Goal: Information Seeking & Learning: Learn about a topic

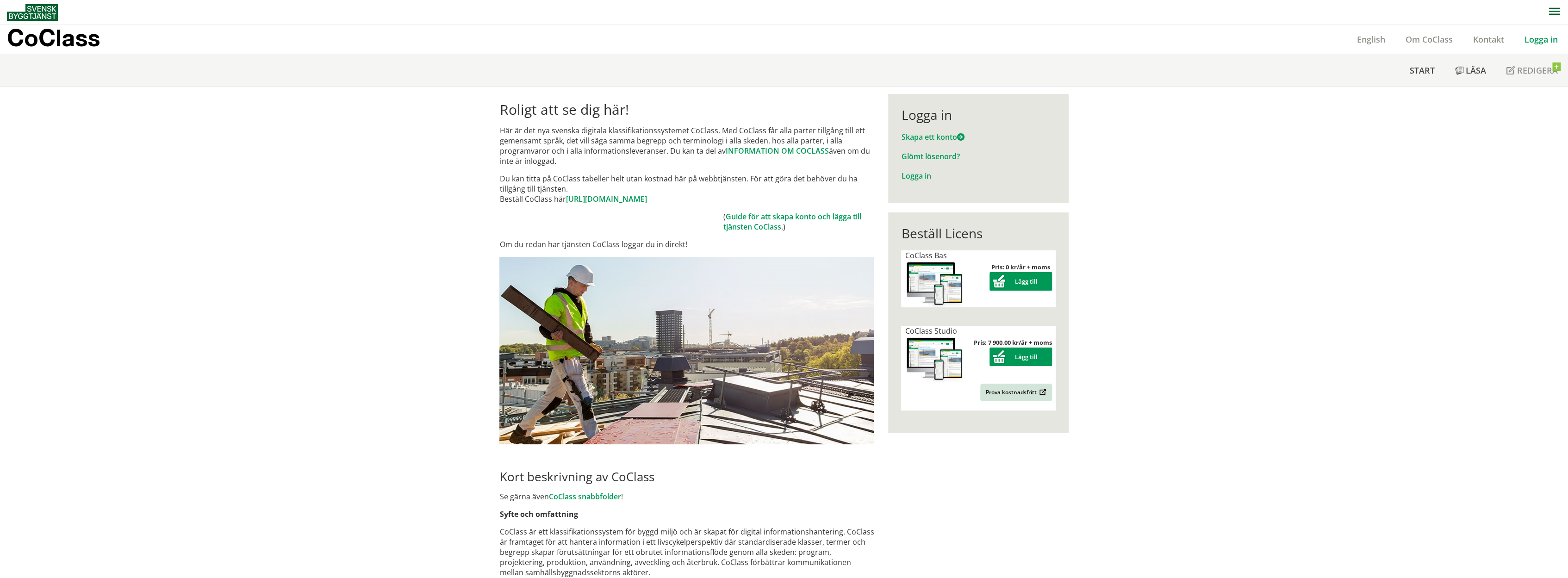
click at [1536, 40] on link "Logga in" at bounding box center [1541, 40] width 54 height 11
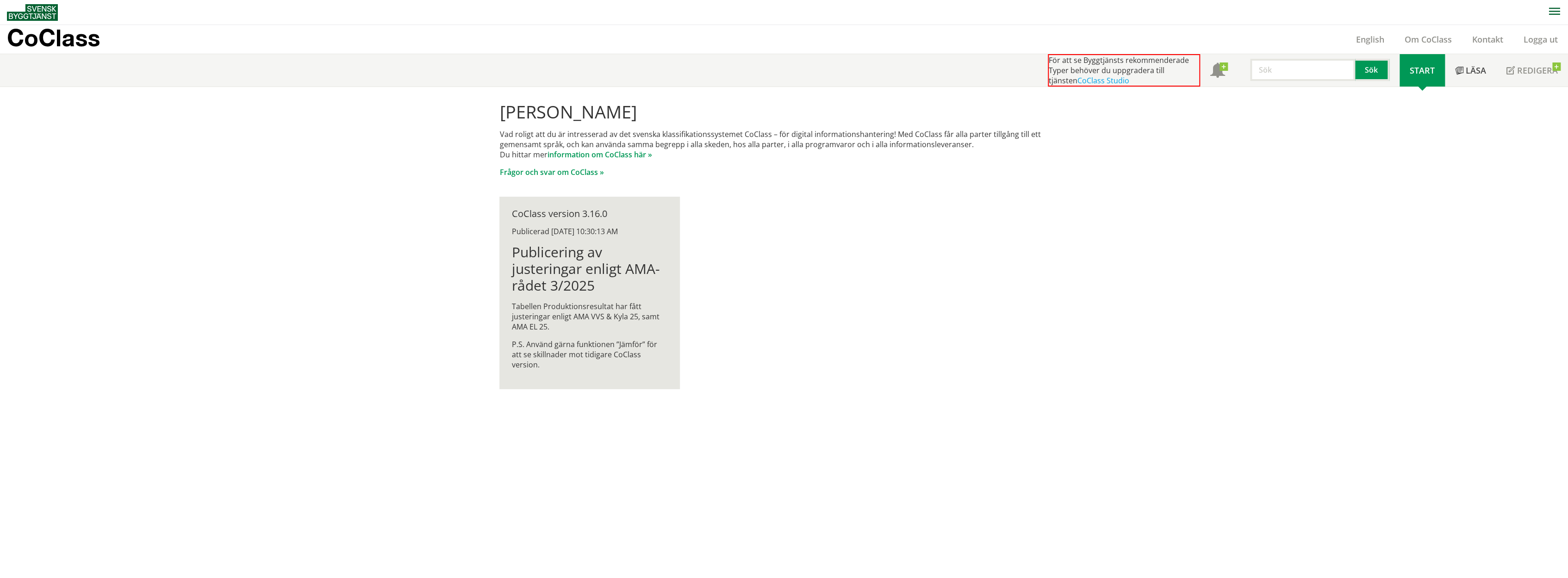
click at [1410, 71] on span "Start" at bounding box center [1422, 70] width 25 height 11
click at [1429, 78] on link "Start" at bounding box center [1422, 70] width 46 height 32
click at [1426, 73] on span "Start" at bounding box center [1422, 70] width 25 height 11
click at [1538, 41] on link "Logga ut" at bounding box center [1541, 40] width 55 height 11
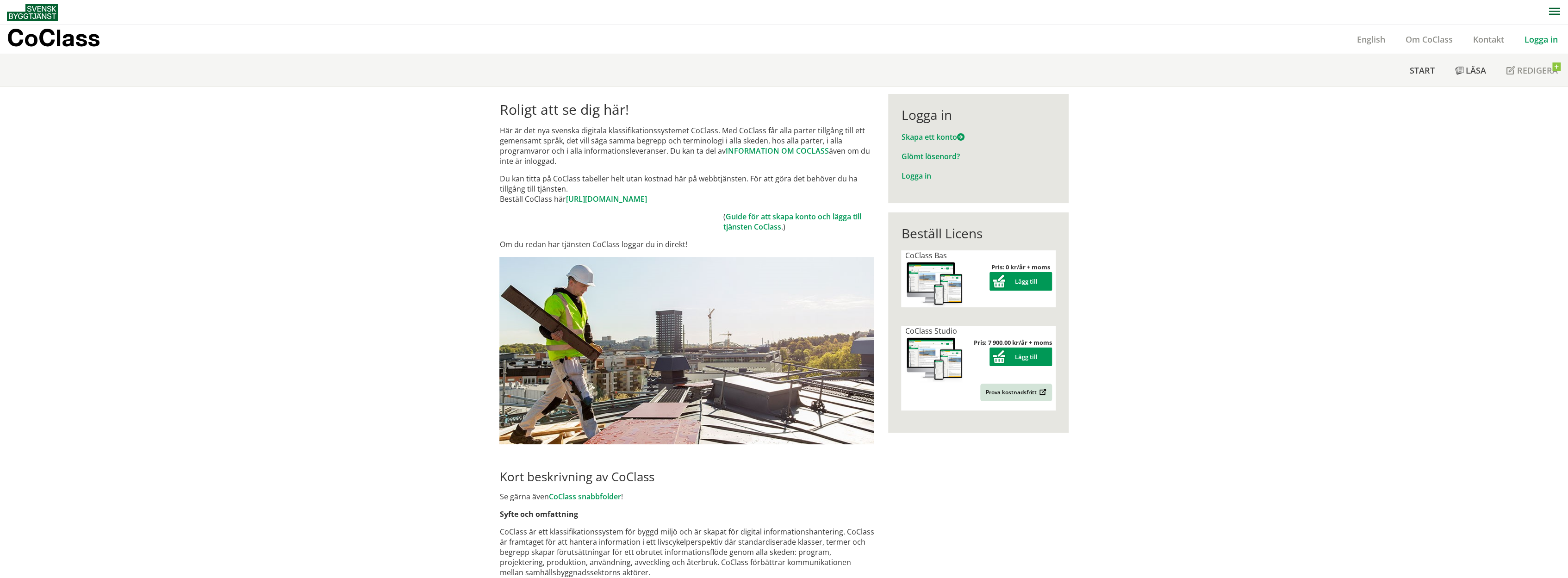
click at [1539, 37] on link "Logga in" at bounding box center [1541, 40] width 54 height 11
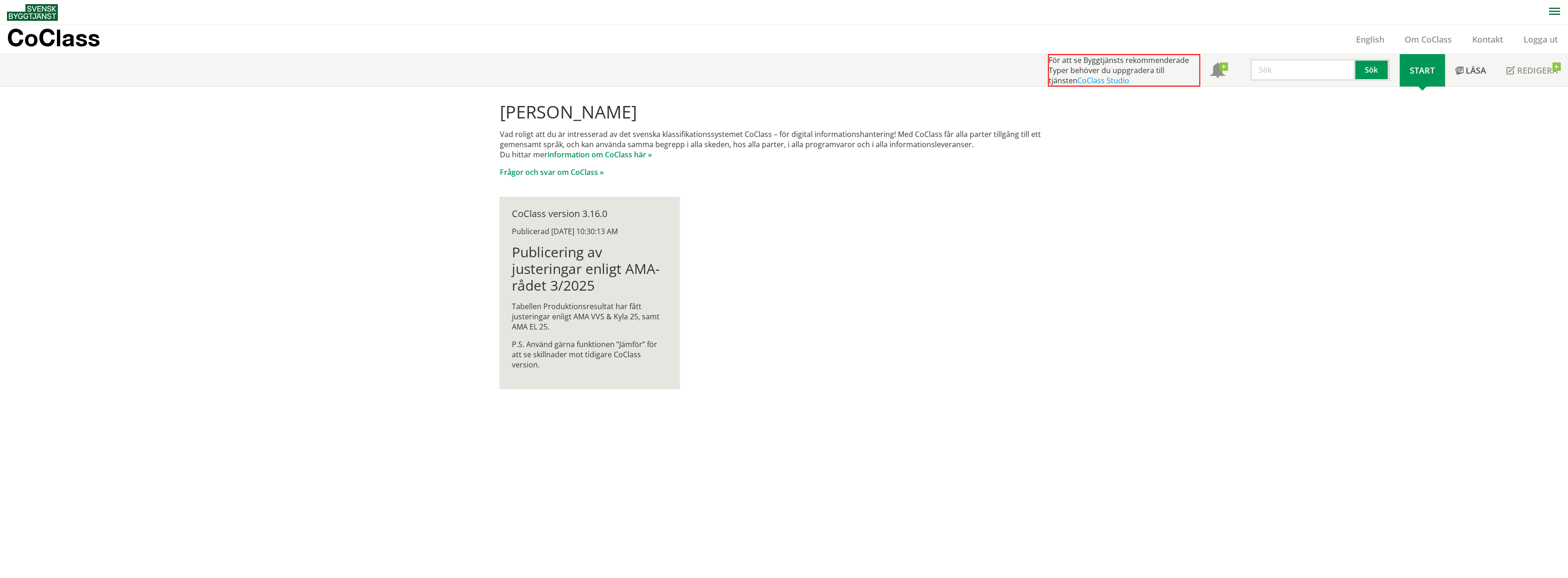
click at [1426, 70] on span "Start" at bounding box center [1422, 70] width 25 height 11
click at [1482, 69] on span "Läsa" at bounding box center [1475, 70] width 20 height 11
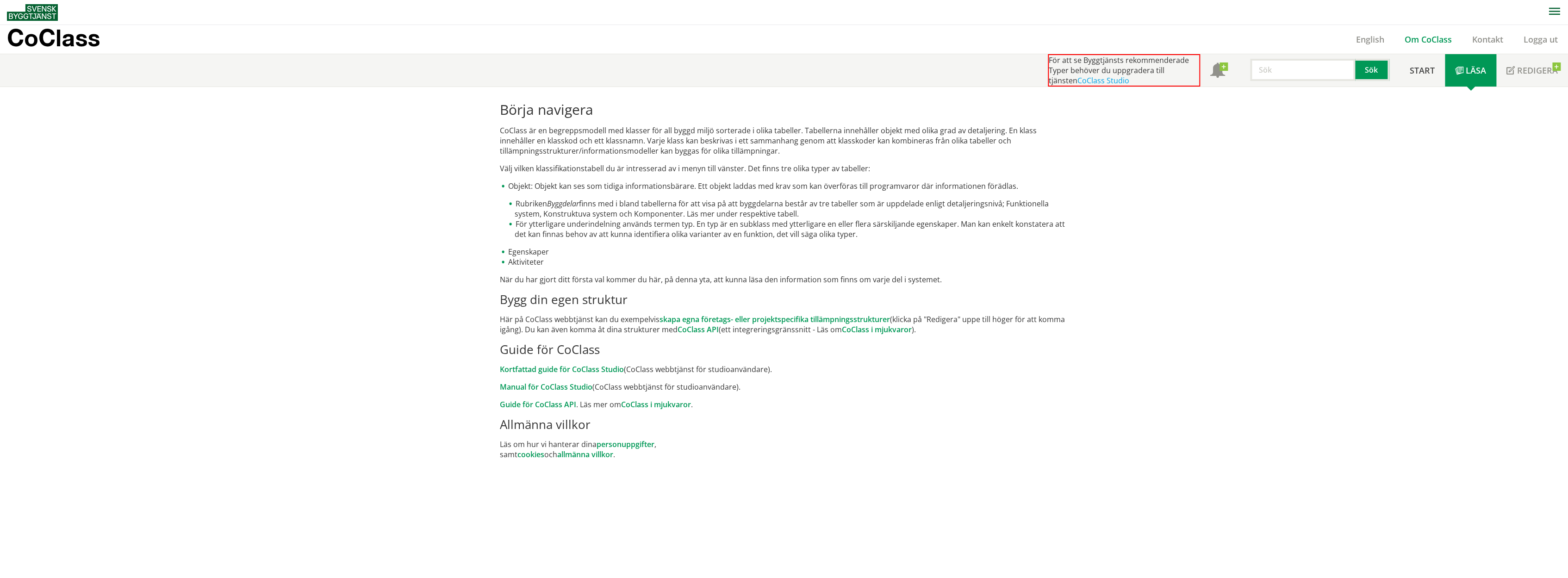
click at [1435, 39] on link "Om CoClass" at bounding box center [1428, 40] width 68 height 11
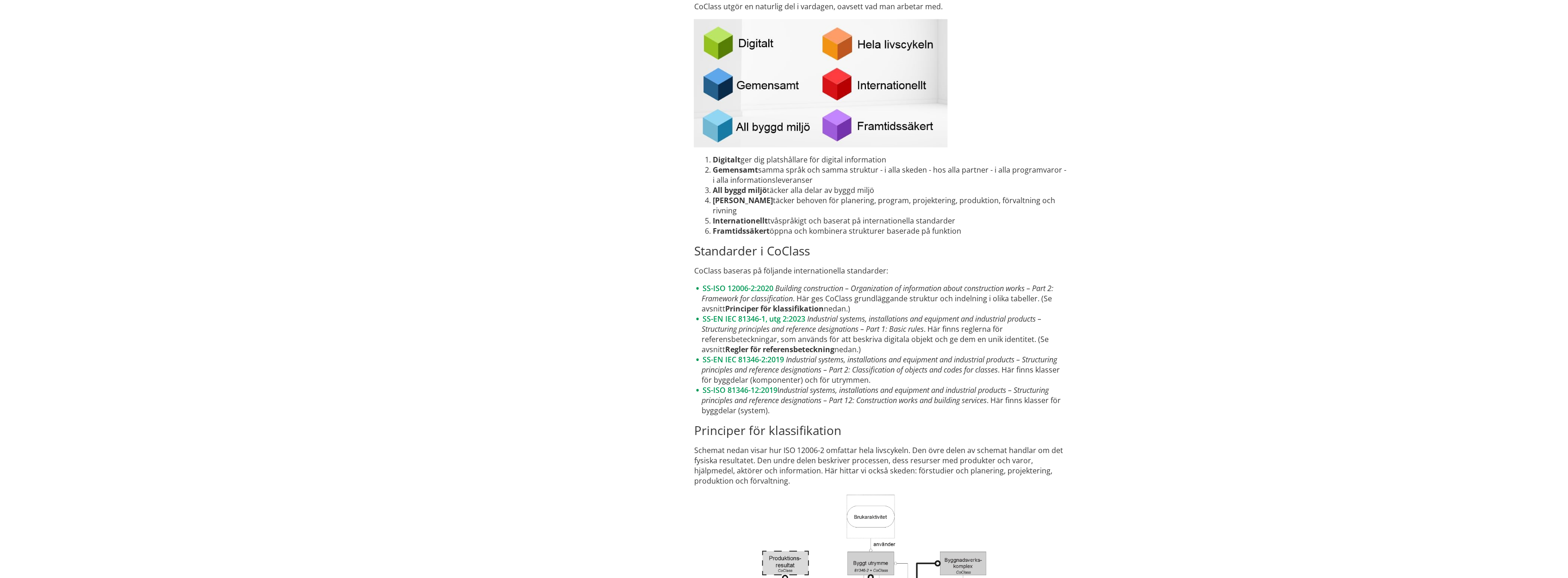
scroll to position [1079, 0]
click at [752, 390] on link "SS-ISO 81346-12:2019" at bounding box center [739, 388] width 75 height 10
click at [771, 319] on link "SS-EN IEC 81346-1, utg 2:2023" at bounding box center [753, 316] width 103 height 10
click at [704, 387] on link "SS-ISO 81346-12:2019" at bounding box center [739, 388] width 75 height 10
click at [760, 318] on link "SS-EN IEC 81346-1, utg 2:2023" at bounding box center [753, 316] width 103 height 10
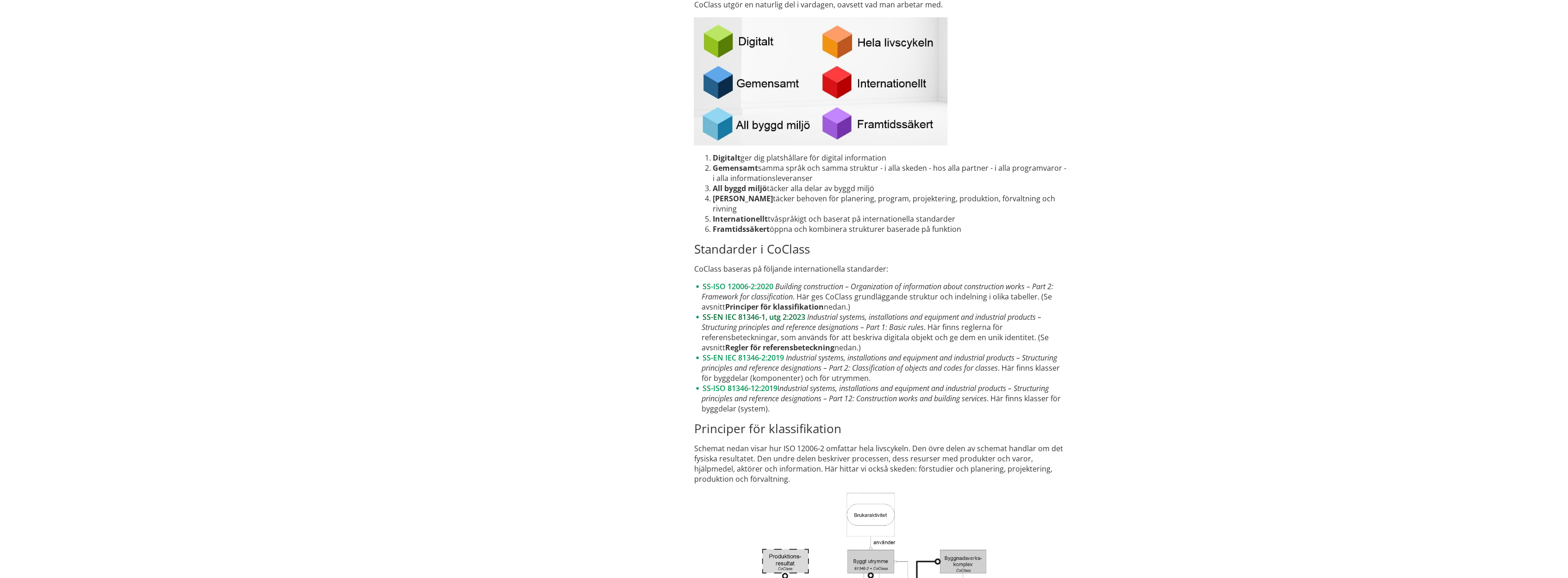
click at [771, 316] on link "SS-EN IEC 81346-1, utg 2:2023" at bounding box center [753, 316] width 103 height 10
